Goal: Task Accomplishment & Management: Manage account settings

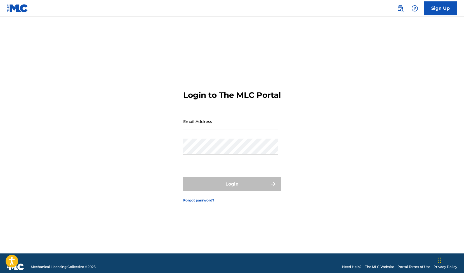
click at [254, 139] on div "Email Address" at bounding box center [230, 125] width 94 height 25
click at [248, 129] on input "Email Address" at bounding box center [230, 121] width 94 height 16
click at [303, 113] on div "Login to The MLC Portal Email Address gabecummings Password Login Forgot passwo…" at bounding box center [231, 142] width 391 height 223
click at [253, 126] on input "gabecummings" at bounding box center [230, 121] width 94 height 16
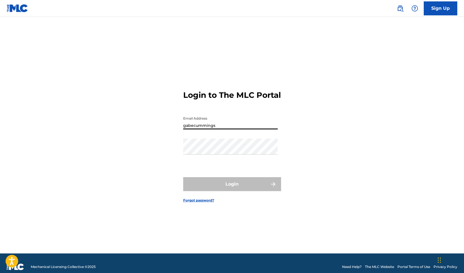
click at [253, 126] on input "gabecummings" at bounding box center [230, 121] width 94 height 16
type input "[EMAIL_ADDRESS][DOMAIN_NAME]"
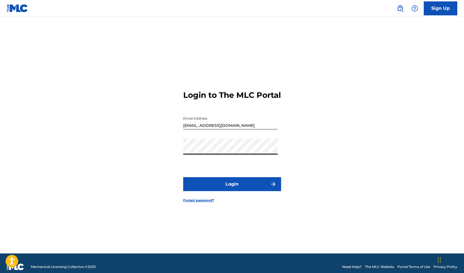
click at [183, 177] on button "Login" at bounding box center [232, 184] width 98 height 14
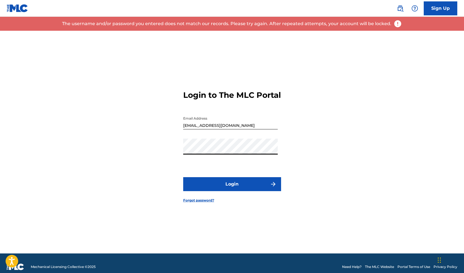
click at [183, 177] on button "Login" at bounding box center [232, 184] width 98 height 14
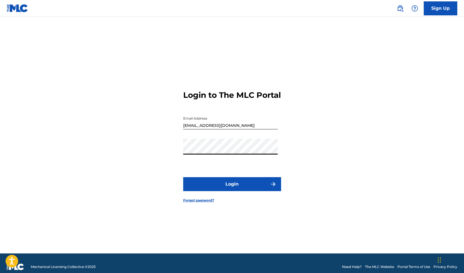
click at [183, 177] on button "Login" at bounding box center [232, 184] width 98 height 14
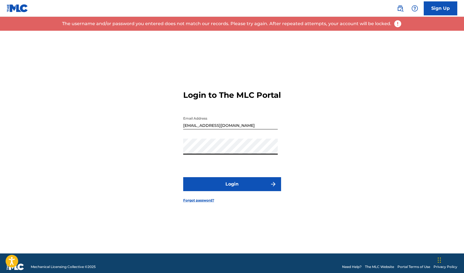
click at [183, 177] on button "Login" at bounding box center [232, 184] width 98 height 14
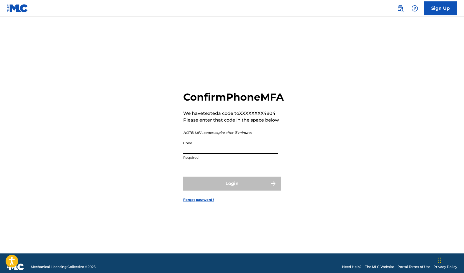
click at [203, 151] on input "Code" at bounding box center [230, 146] width 94 height 16
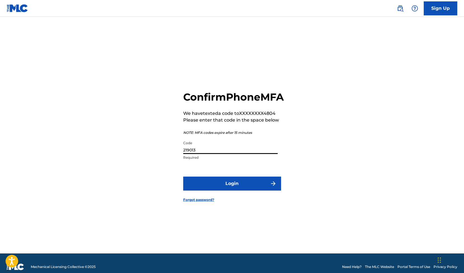
type input "219013"
click at [183, 177] on button "Login" at bounding box center [232, 184] width 98 height 14
